Goal: Task Accomplishment & Management: Use online tool/utility

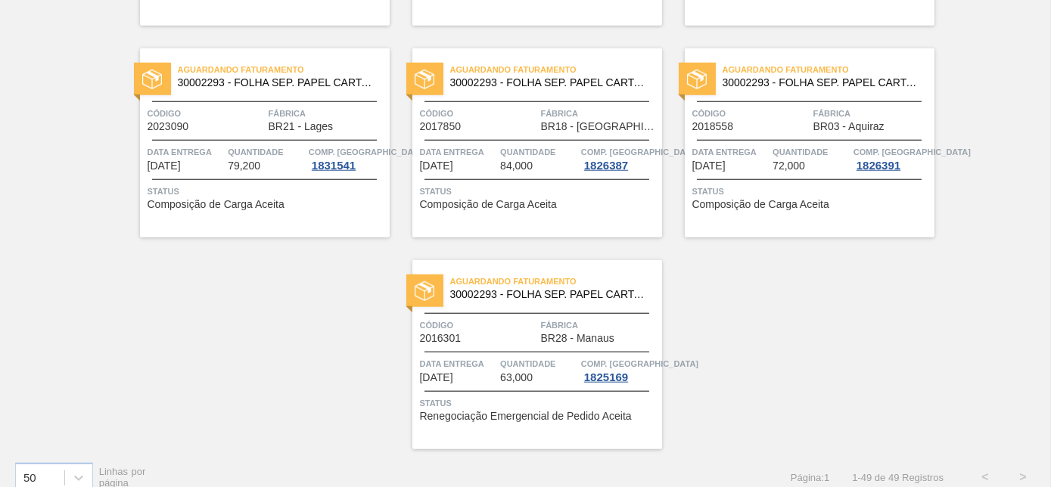
scroll to position [3284, 0]
